Goal: Information Seeking & Learning: Learn about a topic

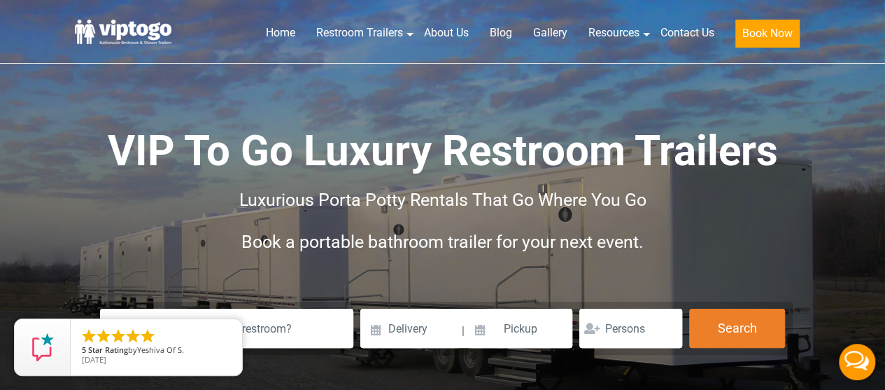
click at [712, 141] on span "VIP To Go Luxury Restroom Trailers" at bounding box center [443, 151] width 670 height 50
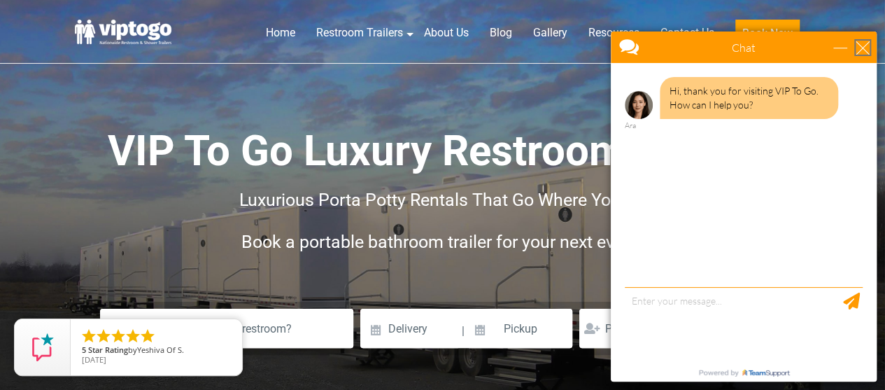
click at [863, 45] on div "close" at bounding box center [863, 48] width 14 height 14
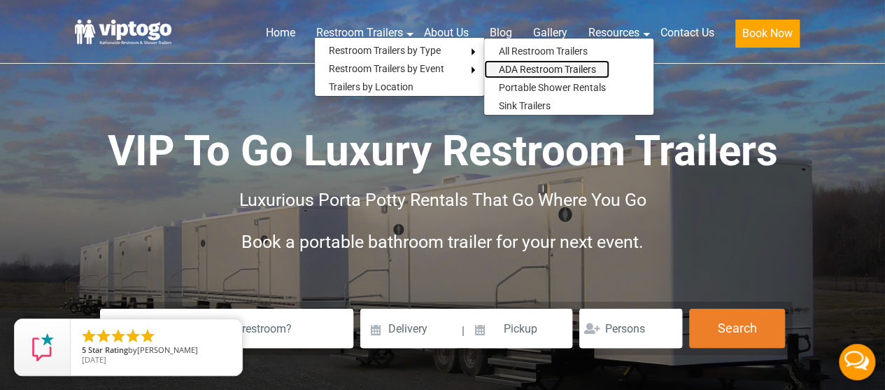
click at [550, 64] on link "ADA Restroom Trailers" at bounding box center [546, 69] width 125 height 18
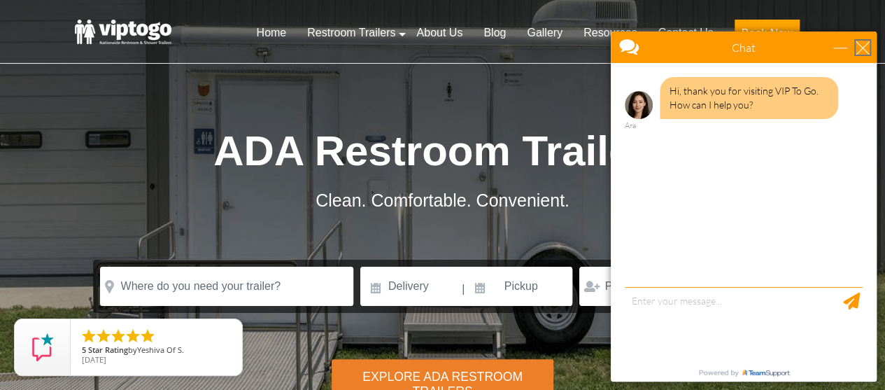
click at [858, 45] on div "close" at bounding box center [863, 48] width 14 height 14
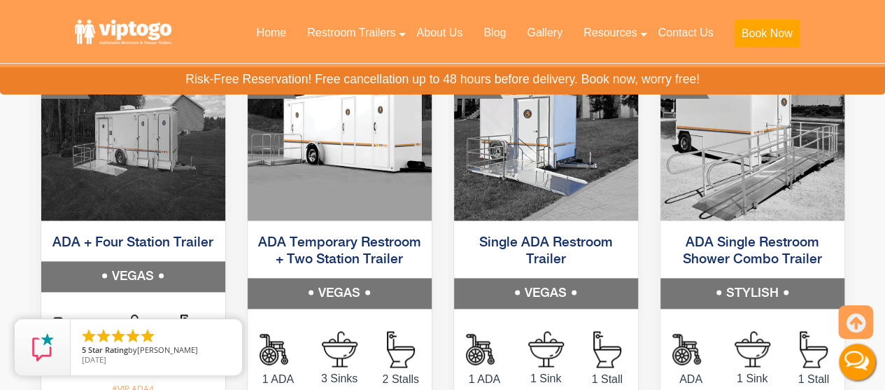
scroll to position [808, 0]
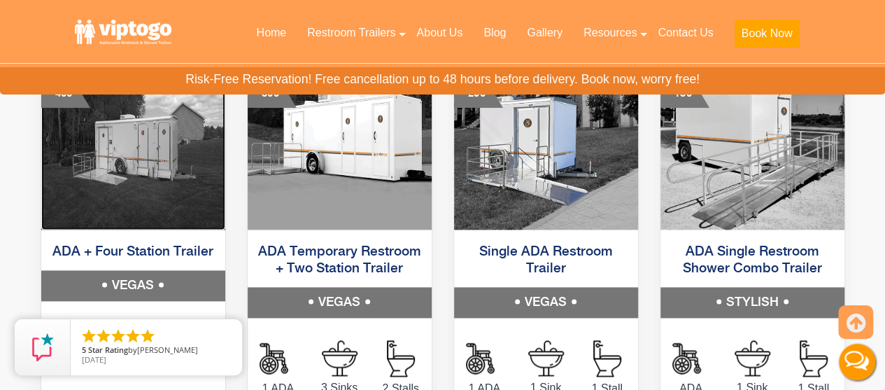
click at [125, 163] on img at bounding box center [133, 149] width 184 height 161
click at [360, 183] on img at bounding box center [340, 149] width 184 height 161
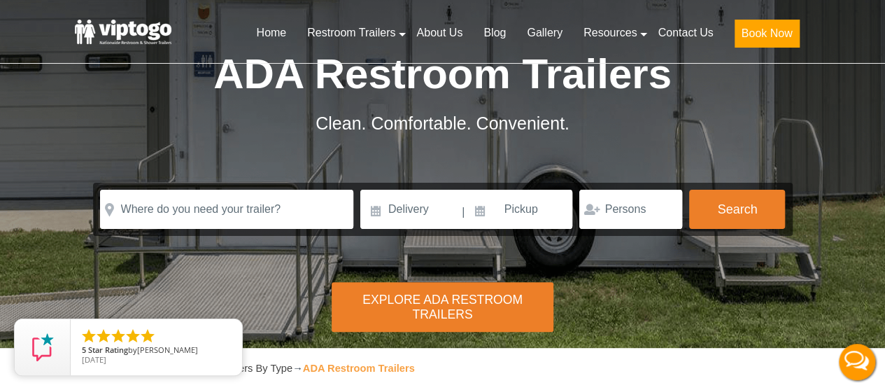
scroll to position [0, 0]
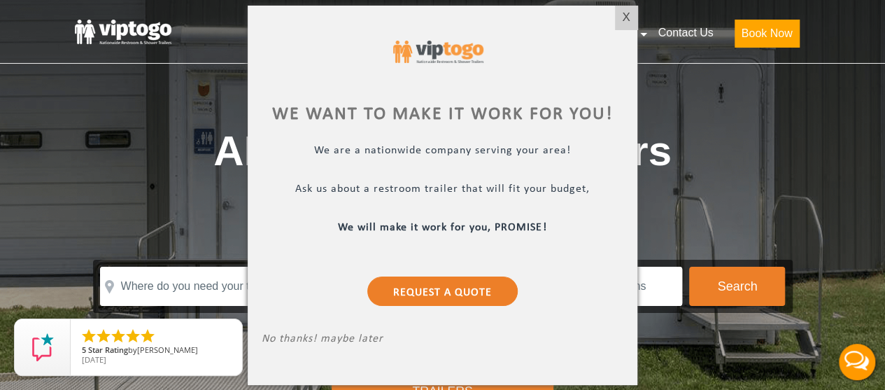
click at [625, 20] on div "X" at bounding box center [627, 18] width 22 height 24
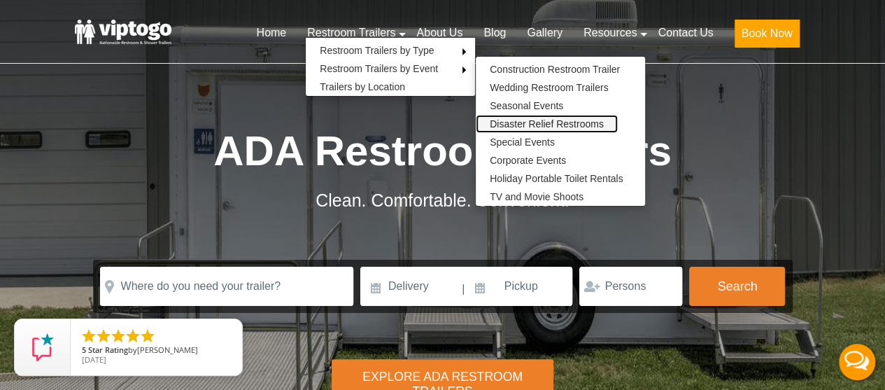
click at [533, 121] on link "Disaster Relief Restrooms" at bounding box center [547, 124] width 142 height 18
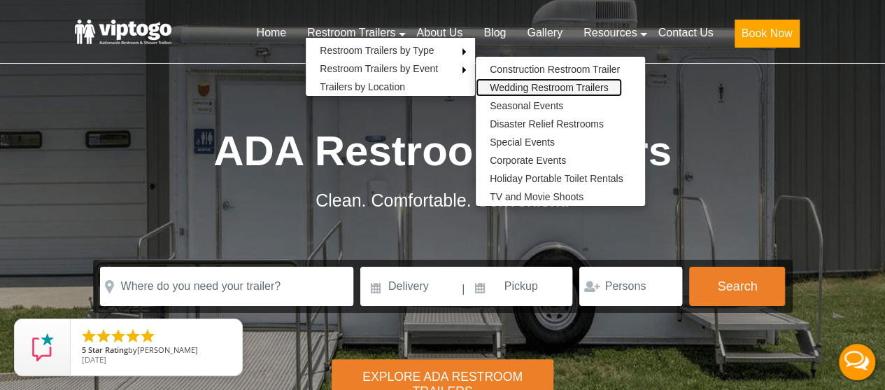
click at [514, 86] on link "Wedding Restroom Trailers" at bounding box center [549, 87] width 146 height 18
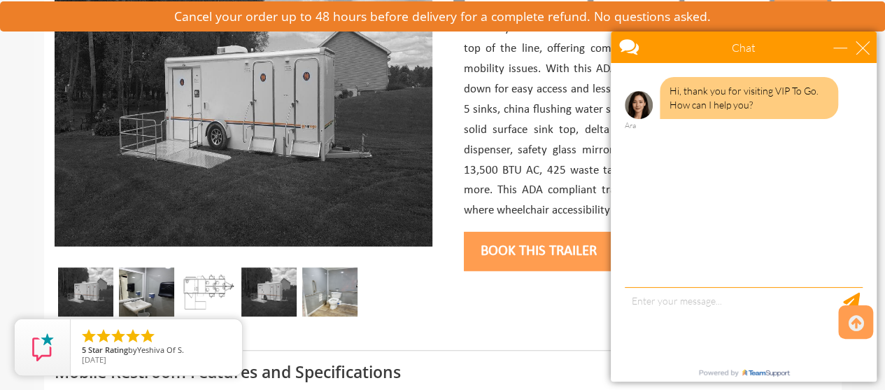
scroll to position [243, 0]
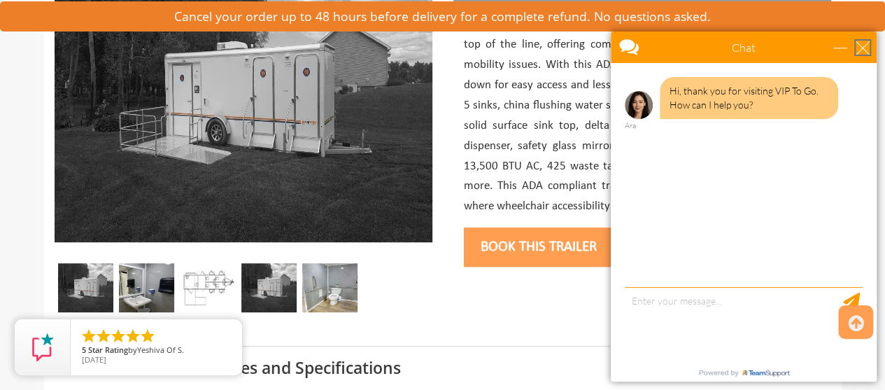
click at [863, 46] on div "close" at bounding box center [863, 48] width 14 height 14
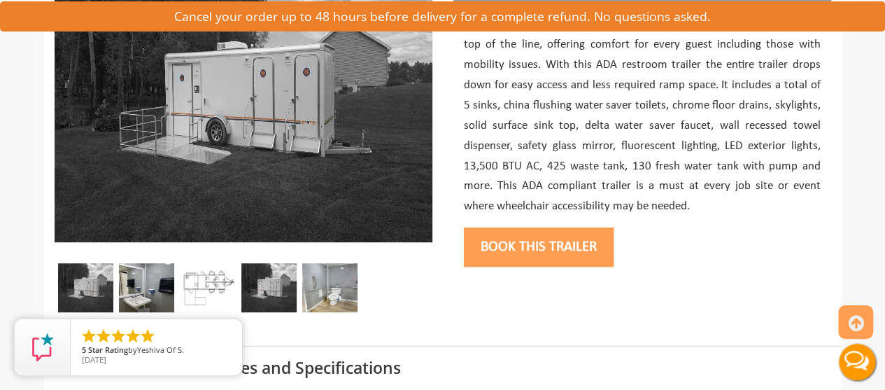
scroll to position [0, 0]
click at [118, 291] on div at bounding box center [244, 291] width 378 height 56
click at [140, 290] on img at bounding box center [146, 287] width 55 height 49
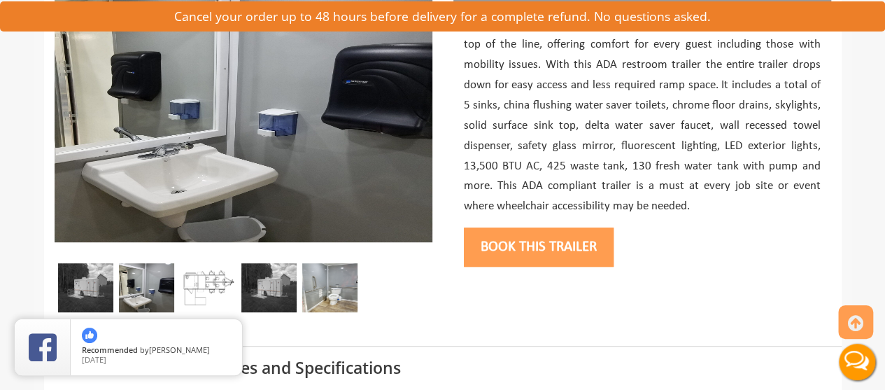
click at [206, 288] on img at bounding box center [207, 287] width 55 height 49
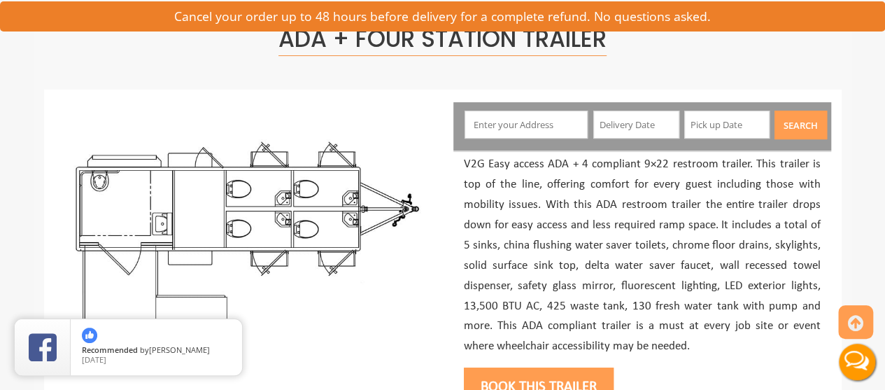
scroll to position [174, 0]
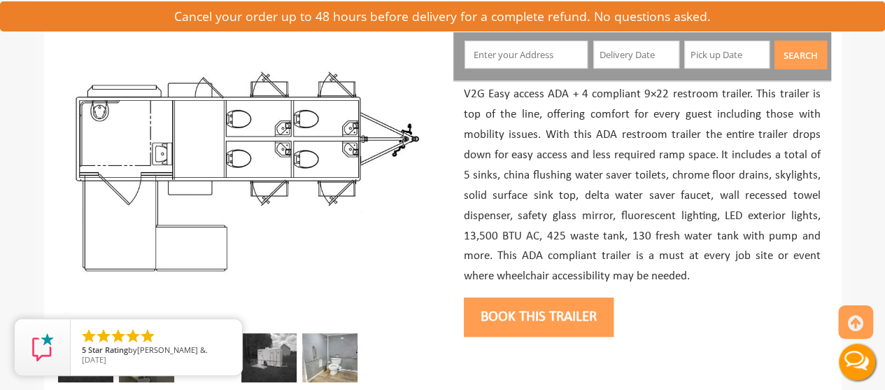
click at [279, 354] on img at bounding box center [268, 357] width 55 height 49
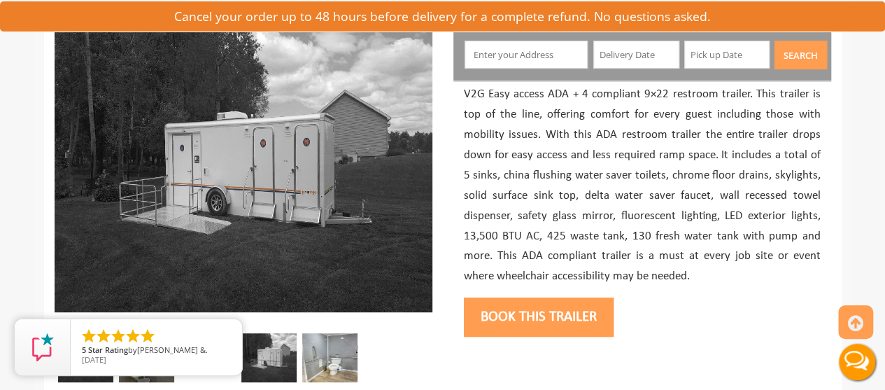
click at [312, 354] on img at bounding box center [329, 357] width 55 height 49
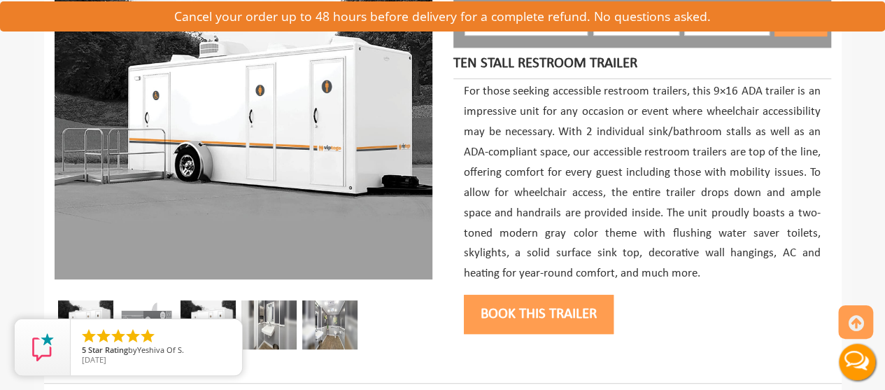
scroll to position [238, 0]
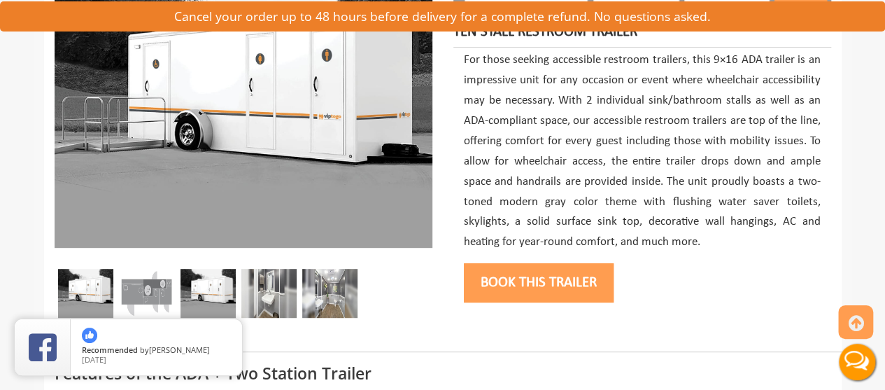
click at [148, 290] on img at bounding box center [146, 293] width 55 height 49
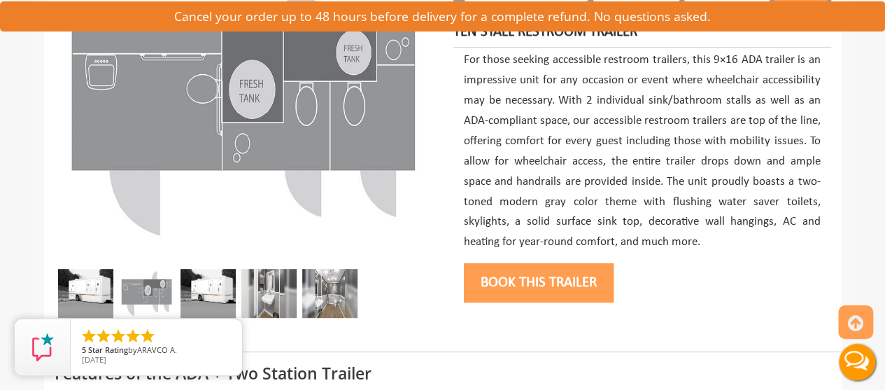
click at [208, 292] on img at bounding box center [207, 293] width 55 height 49
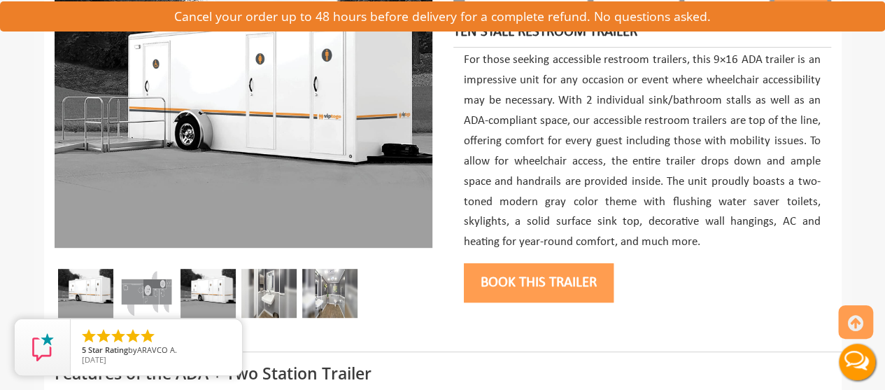
click at [255, 290] on img at bounding box center [268, 293] width 55 height 49
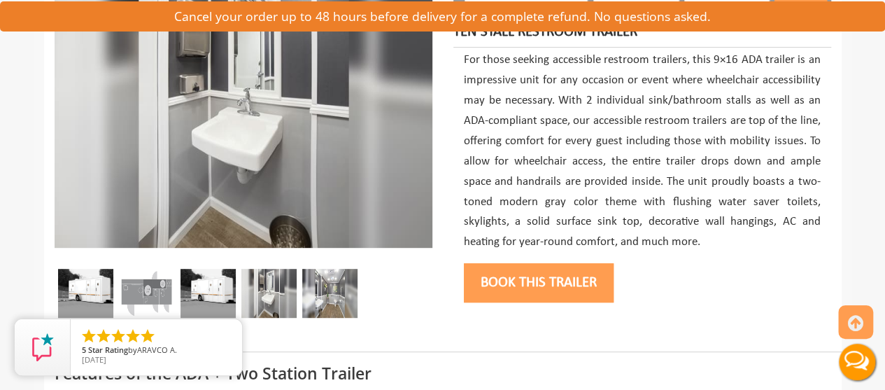
click at [313, 290] on img at bounding box center [329, 293] width 55 height 49
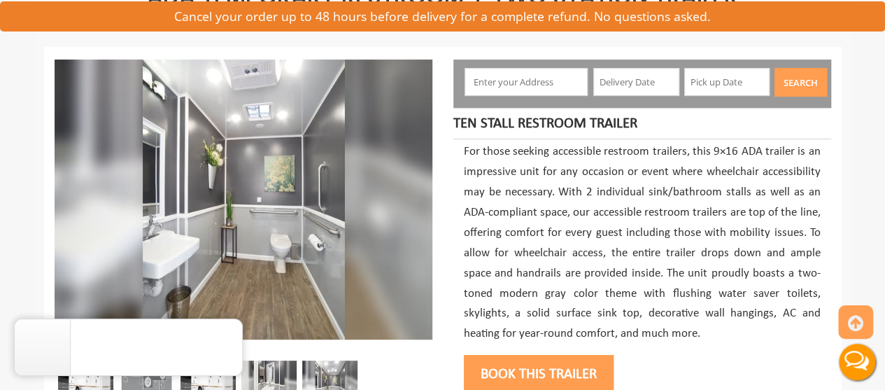
scroll to position [98, 0]
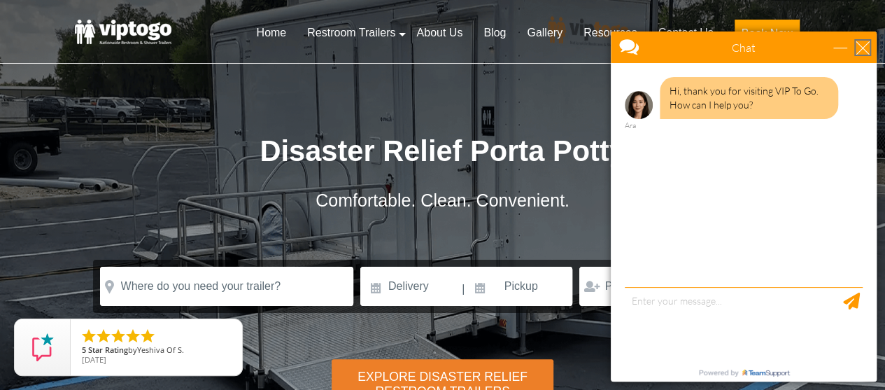
click at [863, 48] on div "close" at bounding box center [863, 48] width 14 height 14
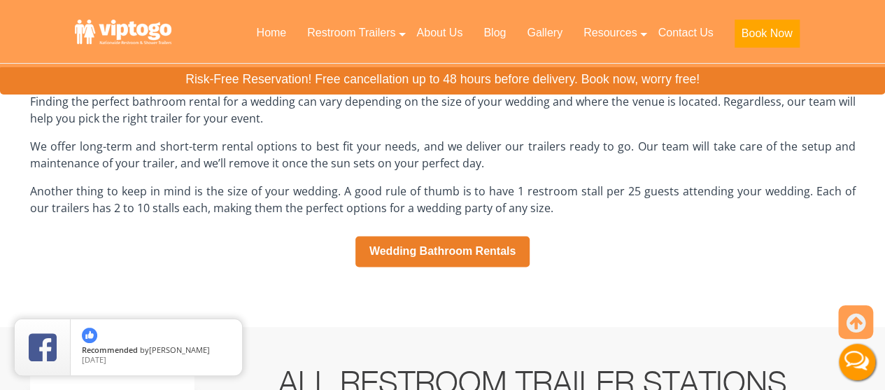
scroll to position [918, 0]
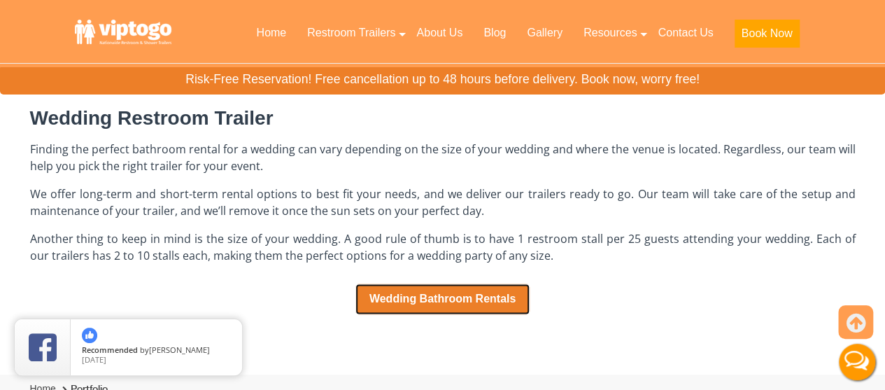
click at [411, 299] on link "Wedding Bathroom Rentals" at bounding box center [442, 298] width 175 height 31
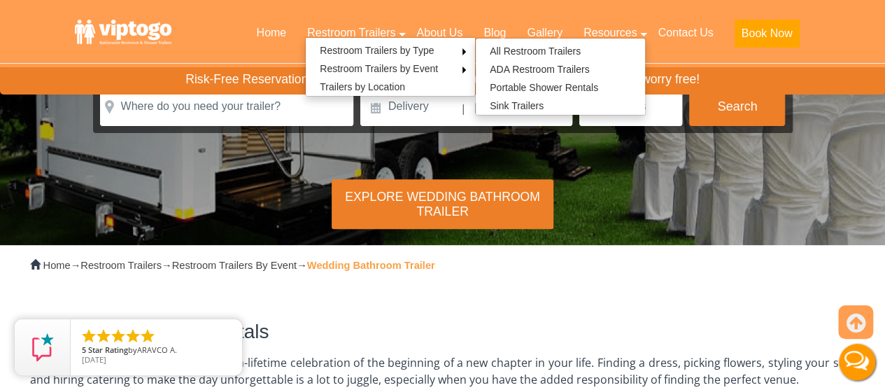
scroll to position [0, 0]
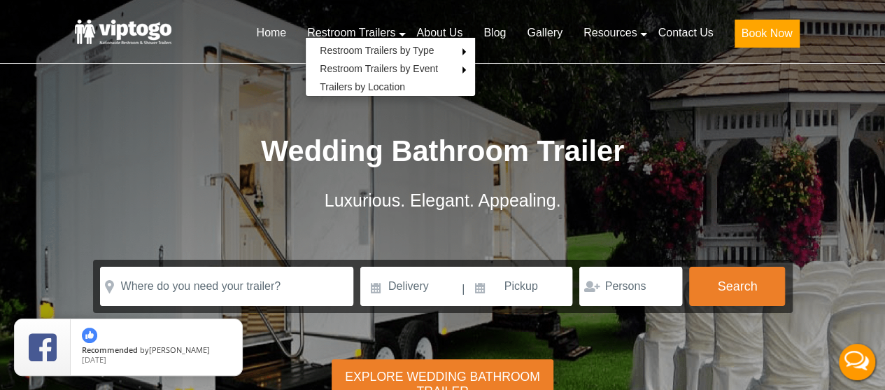
click at [190, 99] on div "Wedding Bathroom Trailer Luxurious. Elegant. Appealing. Please Input Valid addr…" at bounding box center [443, 183] width 735 height 260
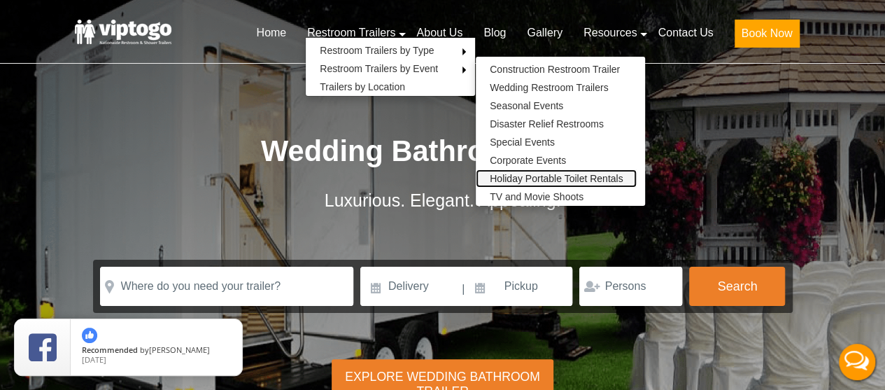
click at [536, 173] on link "Holiday Portable Toilet Rentals" at bounding box center [556, 178] width 161 height 18
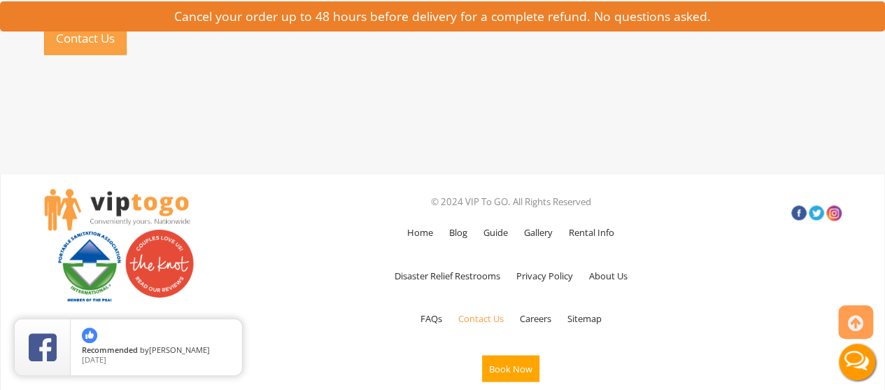
scroll to position [1119, 0]
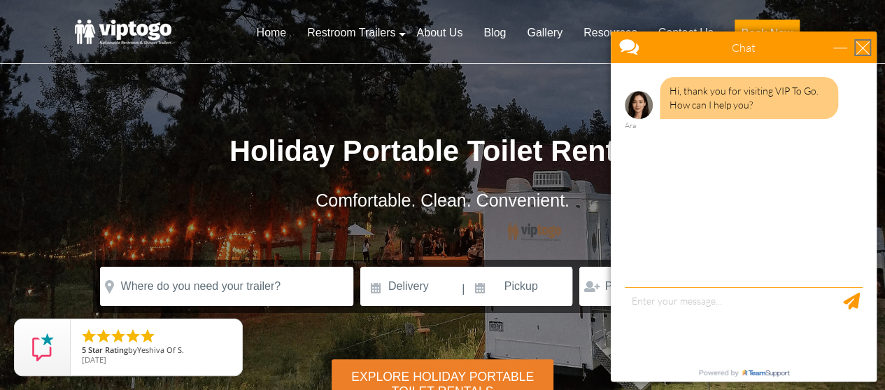
click at [863, 48] on div "close" at bounding box center [863, 48] width 14 height 14
